Goal: Task Accomplishment & Management: Manage account settings

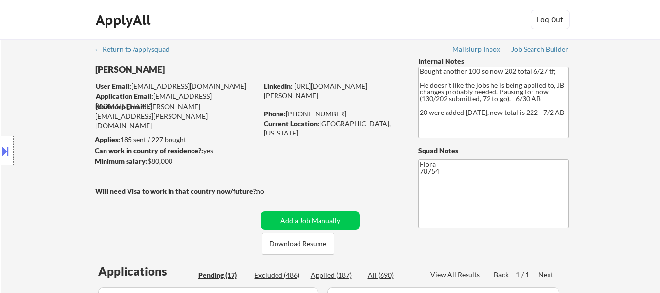
select select ""pending""
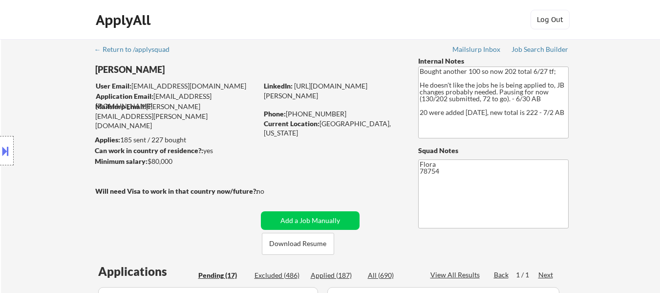
select select ""pending""
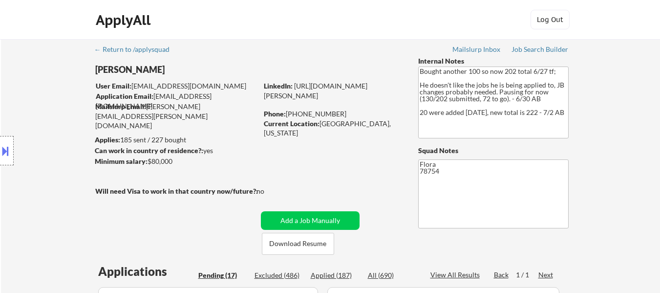
select select ""pending""
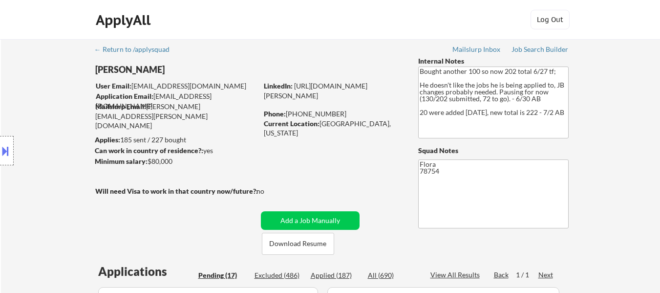
select select ""pending""
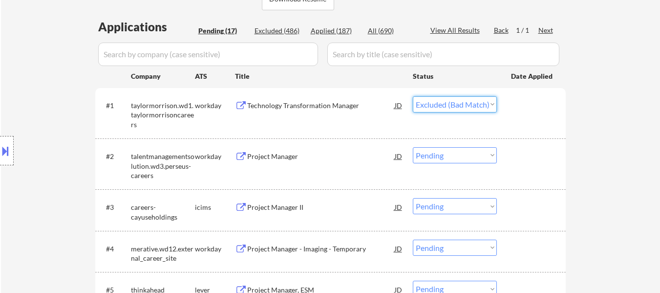
click at [413, 96] on select "Choose an option... Pending Applied Excluded (Questions) Excluded (Expired) Exc…" at bounding box center [455, 104] width 84 height 16
select select ""pending""
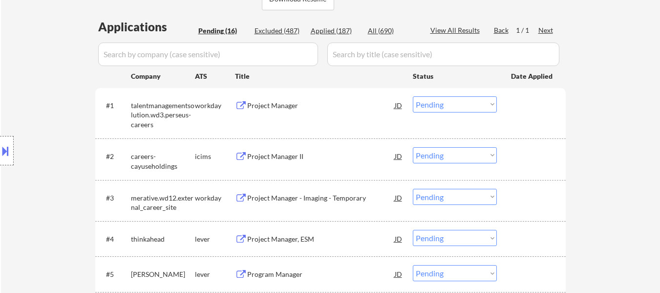
click at [266, 103] on div "Project Manager" at bounding box center [321, 106] width 148 height 10
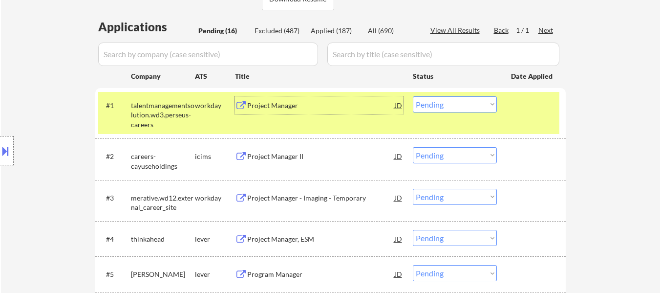
click at [454, 157] on select "Choose an option... Pending Applied Excluded (Questions) Excluded (Expired) Exc…" at bounding box center [455, 155] width 84 height 16
click at [413, 147] on select "Choose an option... Pending Applied Excluded (Questions) Excluded (Expired) Exc…" at bounding box center [455, 155] width 84 height 16
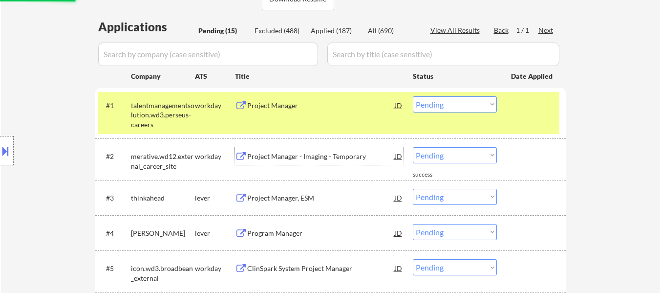
click at [341, 155] on div "Project Manager - Imaging - Temporary" at bounding box center [321, 157] width 148 height 10
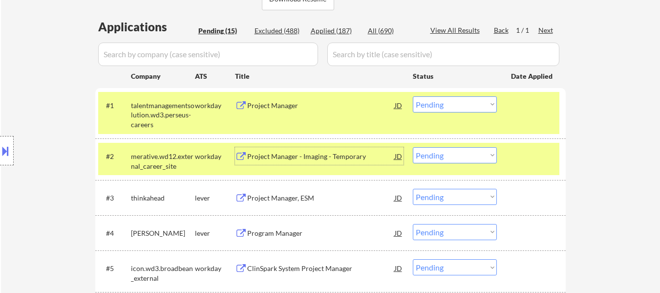
click at [468, 159] on select "Choose an option... Pending Applied Excluded (Questions) Excluded (Expired) Exc…" at bounding box center [455, 155] width 84 height 16
click at [413, 147] on select "Choose an option... Pending Applied Excluded (Questions) Excluded (Expired) Exc…" at bounding box center [455, 155] width 84 height 16
select select ""pending""
click at [291, 197] on div "Project Manager, ESM" at bounding box center [321, 198] width 148 height 18
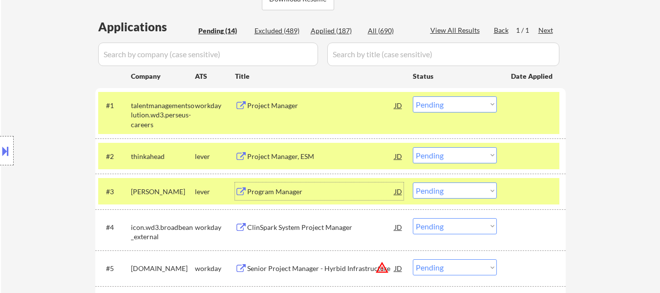
click at [268, 106] on div "Project Manager" at bounding box center [321, 106] width 148 height 10
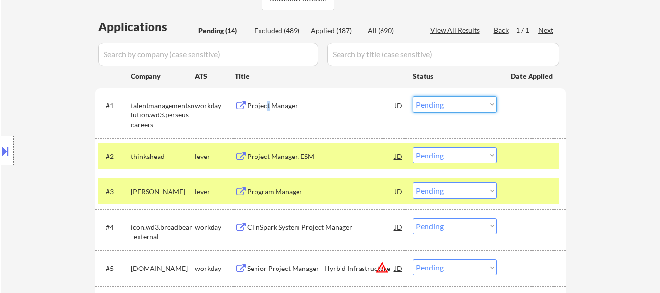
click at [478, 104] on select "Choose an option... Pending Applied Excluded (Questions) Excluded (Expired) Exc…" at bounding box center [455, 104] width 84 height 16
click at [413, 96] on select "Choose an option... Pending Applied Excluded (Questions) Excluded (Expired) Exc…" at bounding box center [455, 104] width 84 height 16
select select ""pending""
